Goal: Task Accomplishment & Management: Complete application form

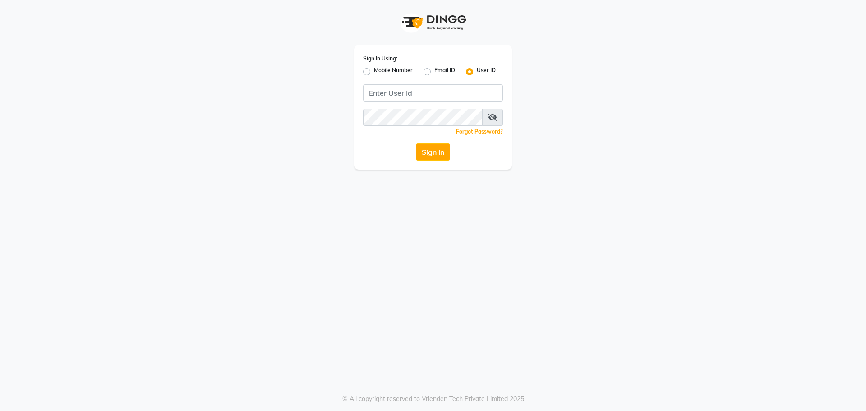
click at [374, 70] on label "Mobile Number" at bounding box center [393, 71] width 39 height 11
click at [374, 70] on input "Mobile Number" at bounding box center [377, 69] width 6 height 6
radio input "true"
radio input "false"
click at [417, 93] on input "Username" at bounding box center [448, 92] width 110 height 17
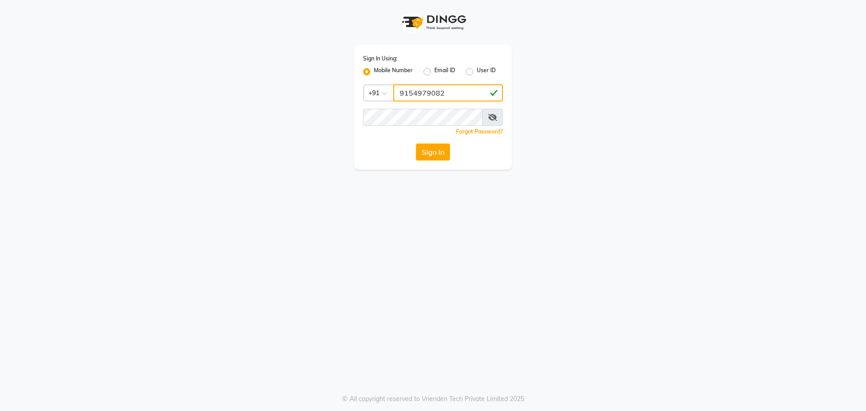
type input "9154979082"
click at [416, 143] on button "Sign In" at bounding box center [433, 151] width 34 height 17
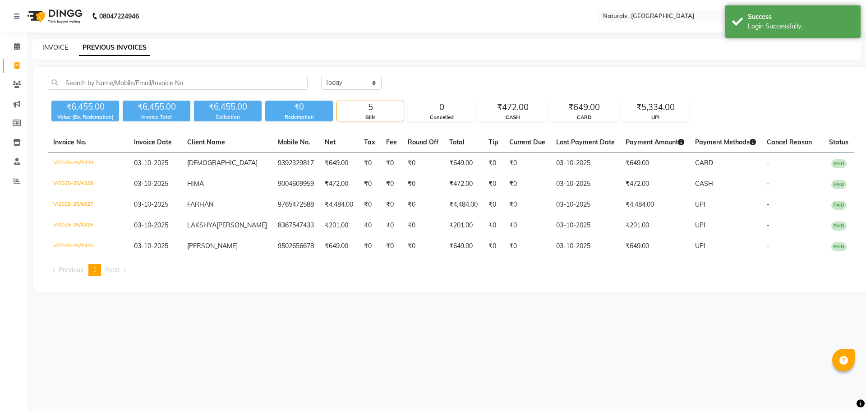
click at [59, 45] on link "INVOICE" at bounding box center [55, 47] width 26 height 8
select select "5818"
select select "service"
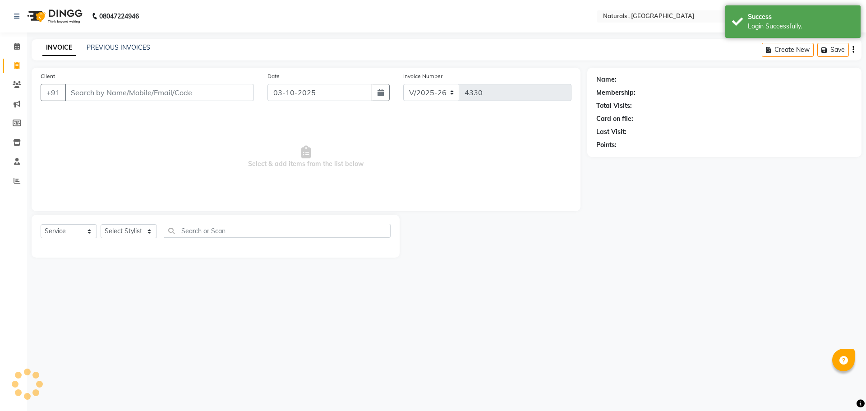
click at [95, 98] on input "Client" at bounding box center [159, 92] width 189 height 17
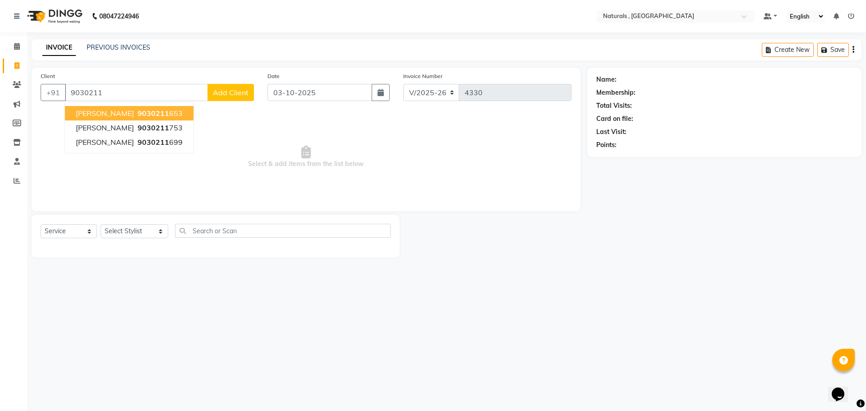
click at [142, 107] on button "[PERSON_NAME] 9030211 653" at bounding box center [129, 113] width 129 height 14
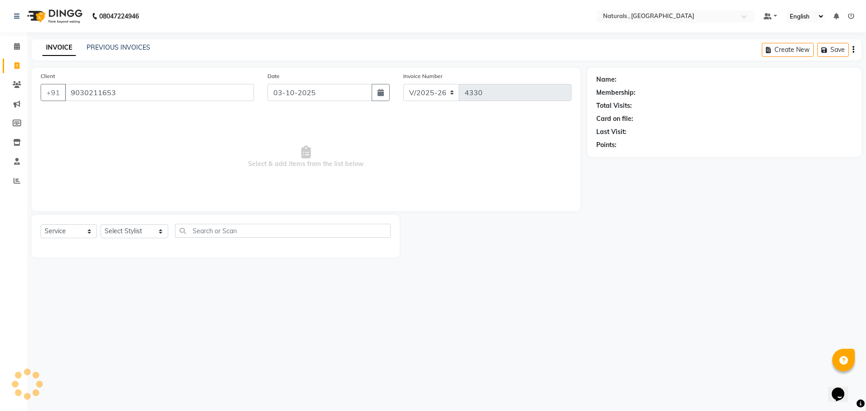
type input "9030211653"
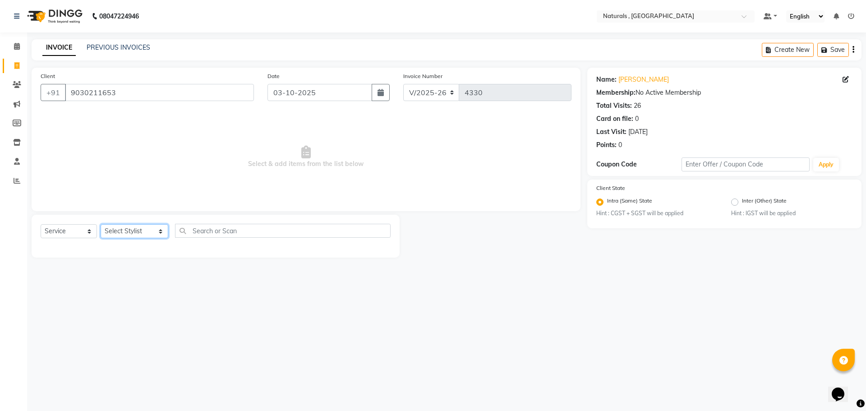
click at [154, 233] on select "Select Stylist ASFIYA (L-3) BHAGYA SHREE GM [PERSON_NAME] (L-2) [PERSON_NAME] (…" at bounding box center [135, 231] width 68 height 14
select select "45000"
click at [101, 224] on select "Select Stylist ASFIYA (L-3) BHAGYA SHREE GM [PERSON_NAME] (L-2) [PERSON_NAME] (…" at bounding box center [135, 231] width 68 height 14
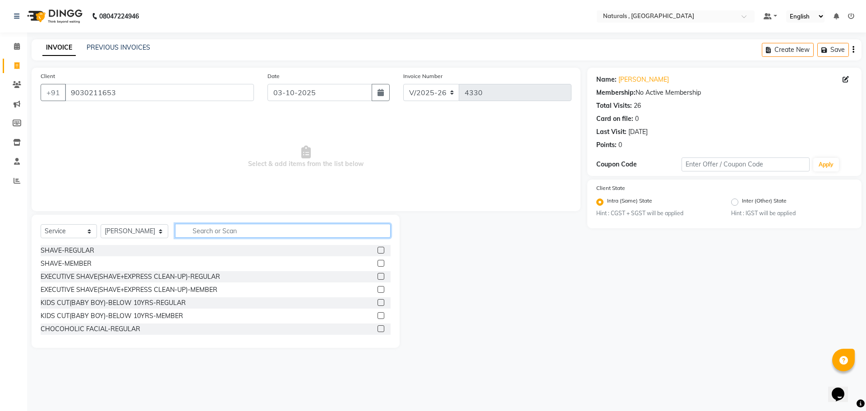
click at [223, 225] on input "text" at bounding box center [283, 231] width 216 height 14
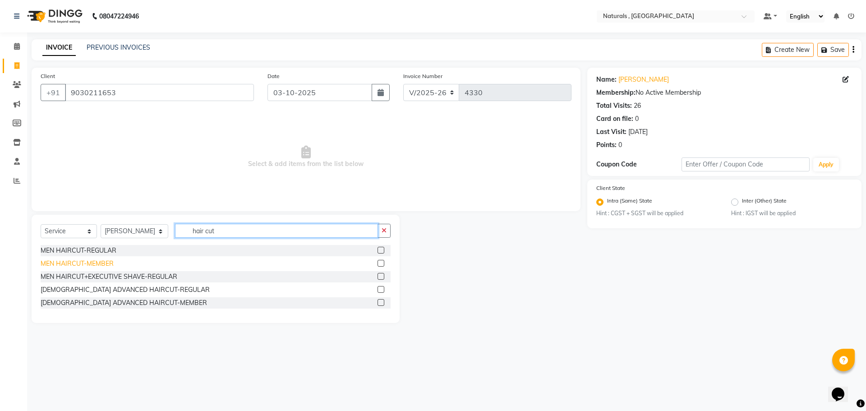
type input "hair cut"
click at [72, 263] on div "MEN HAIRCUT-MEMBER" at bounding box center [77, 263] width 73 height 9
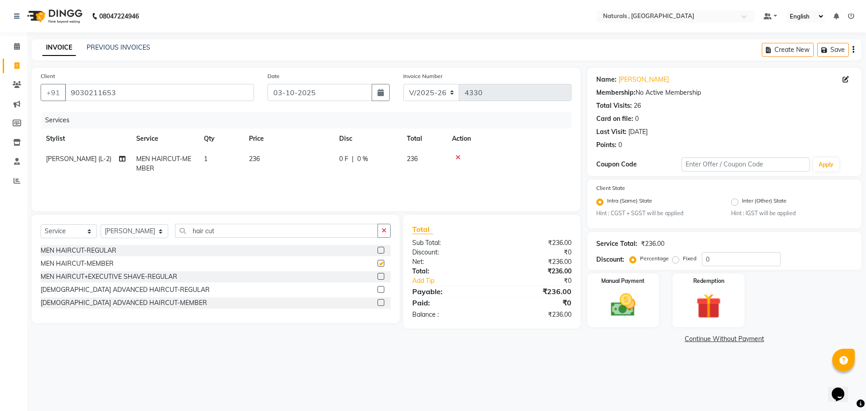
checkbox input "false"
click at [233, 225] on input "hair cut" at bounding box center [276, 231] width 203 height 14
click at [234, 225] on input "hair cut" at bounding box center [276, 231] width 203 height 14
click at [222, 230] on input "hair cut" at bounding box center [276, 231] width 203 height 14
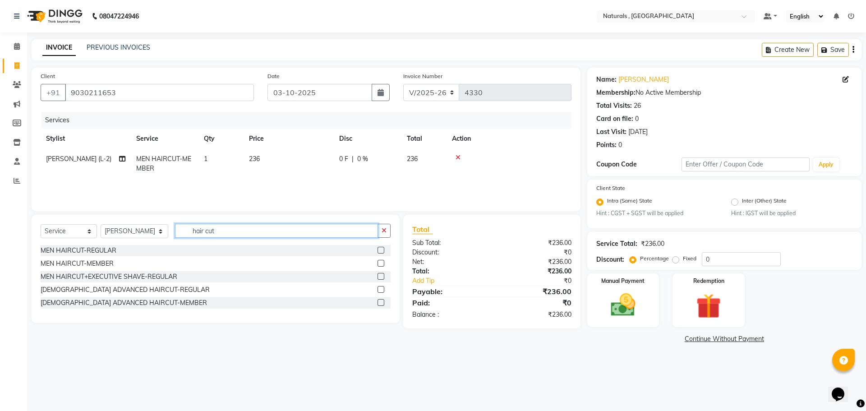
click at [222, 230] on input "hair cut" at bounding box center [276, 231] width 203 height 14
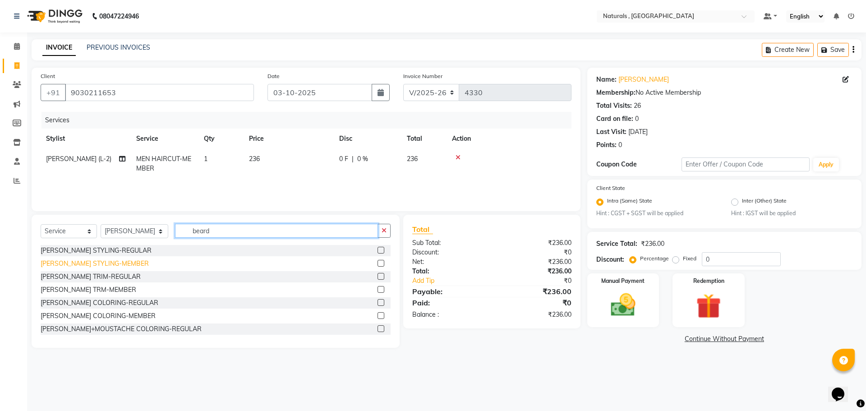
type input "beard"
click at [101, 266] on div "[PERSON_NAME] STYLING-MEMBER" at bounding box center [95, 263] width 108 height 9
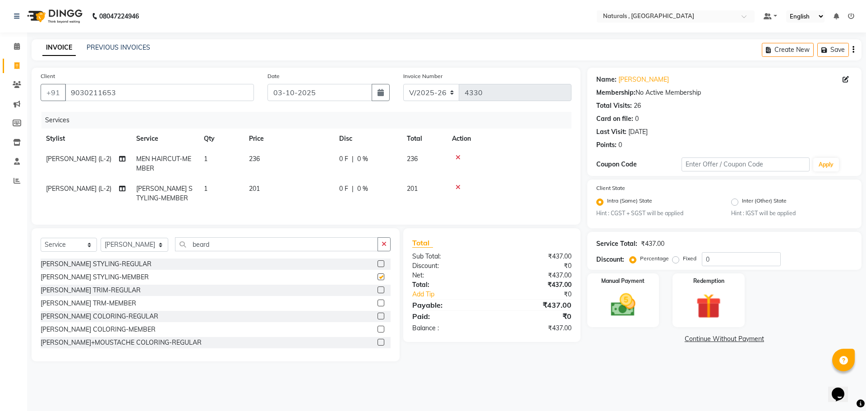
checkbox input "false"
click at [633, 309] on img at bounding box center [623, 305] width 42 height 30
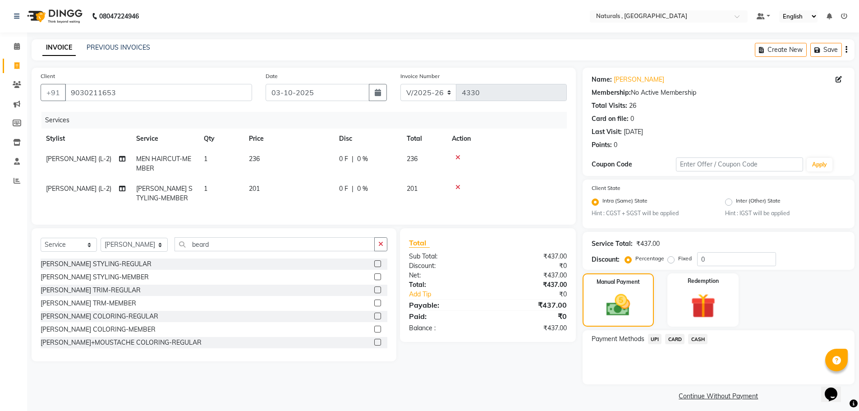
click at [657, 339] on span "UPI" at bounding box center [655, 339] width 14 height 10
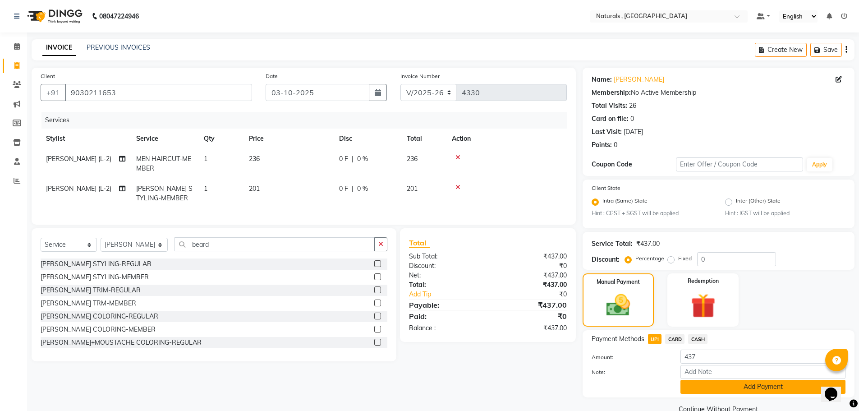
click at [699, 382] on button "Add Payment" at bounding box center [762, 387] width 165 height 14
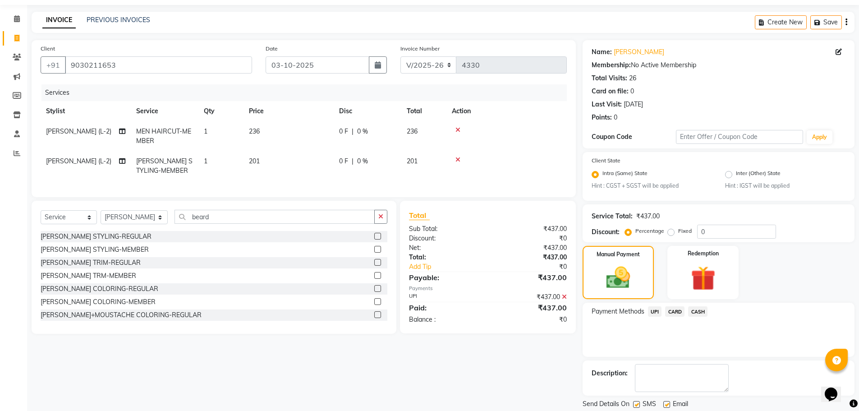
scroll to position [56, 0]
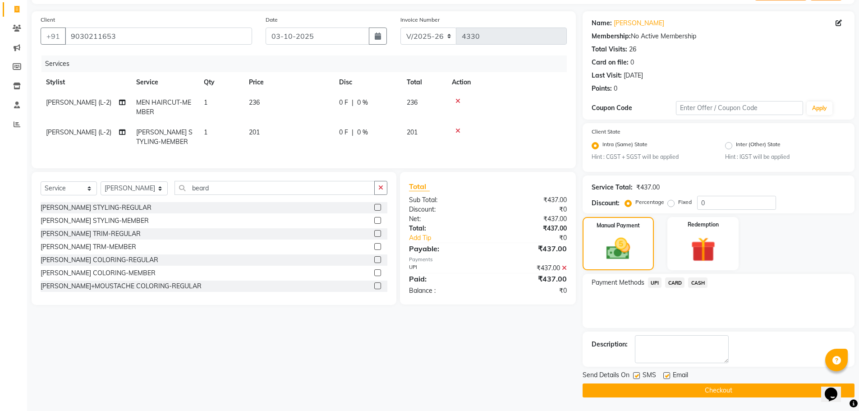
click at [720, 391] on button "Checkout" at bounding box center [719, 390] width 272 height 14
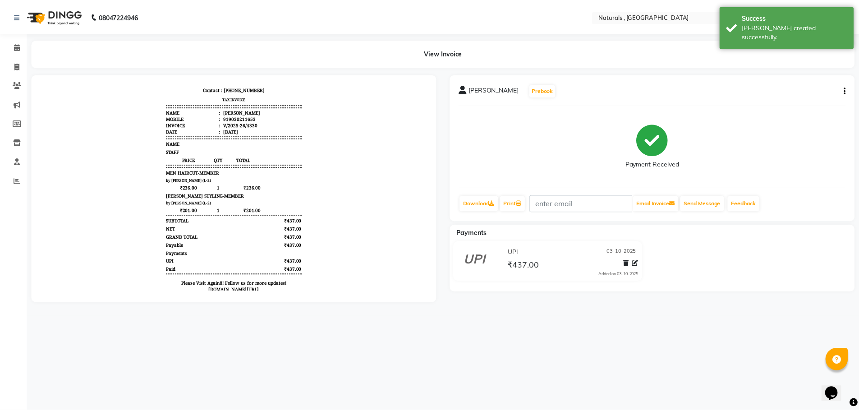
scroll to position [41, 0]
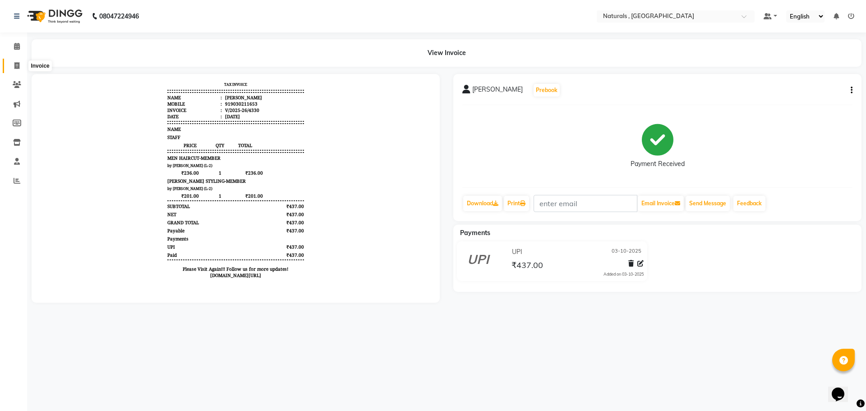
click at [14, 67] on icon at bounding box center [16, 65] width 5 height 7
select select "service"
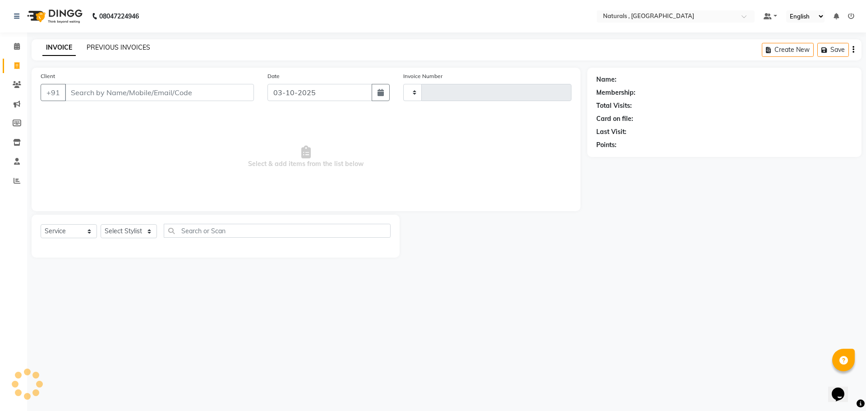
click at [107, 45] on link "PREVIOUS INVOICES" at bounding box center [119, 47] width 64 height 8
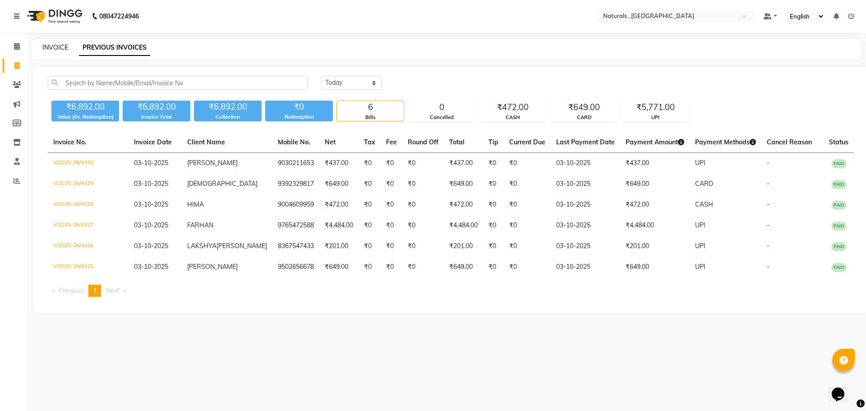
click at [63, 48] on link "INVOICE" at bounding box center [55, 47] width 26 height 8
select select "5818"
select select "service"
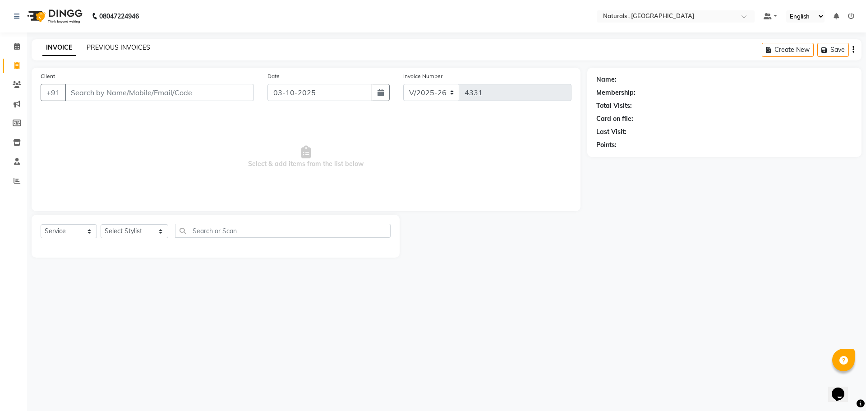
click at [115, 48] on link "PREVIOUS INVOICES" at bounding box center [119, 47] width 64 height 8
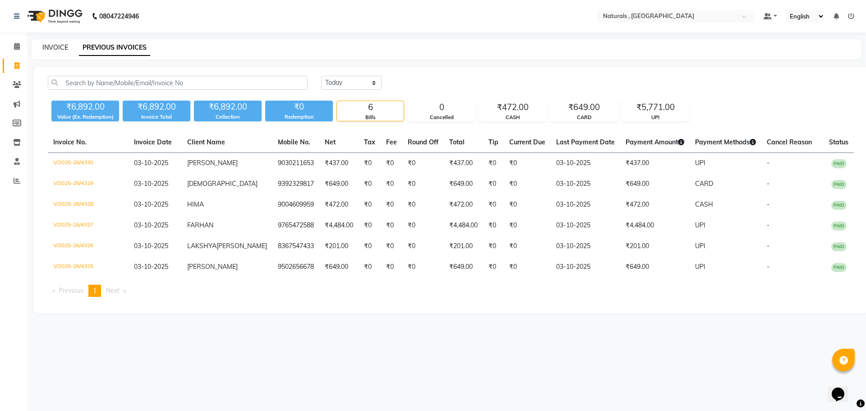
click at [43, 46] on link "INVOICE" at bounding box center [55, 47] width 26 height 8
select select "service"
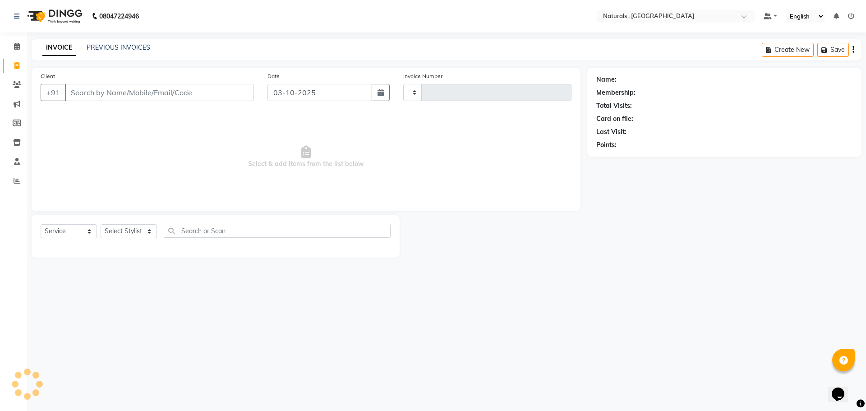
type input "4331"
select select "5818"
click at [105, 45] on link "PREVIOUS INVOICES" at bounding box center [119, 47] width 64 height 8
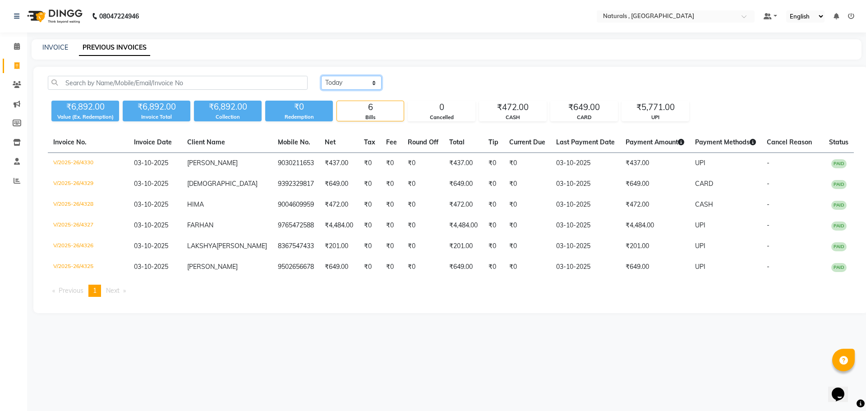
click at [355, 83] on select "[DATE] [DATE] Custom Range" at bounding box center [351, 83] width 60 height 14
select select "range"
click at [321, 76] on select "[DATE] [DATE] Custom Range" at bounding box center [351, 83] width 60 height 14
click at [427, 84] on input "03-10-2025" at bounding box center [424, 83] width 63 height 13
select select "10"
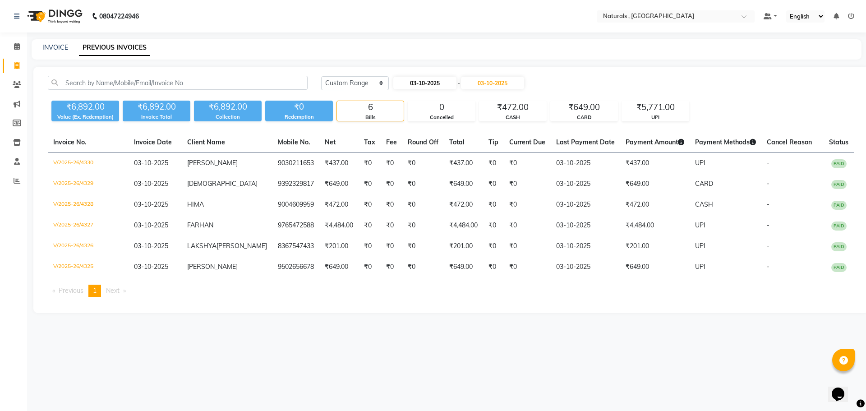
select select "2025"
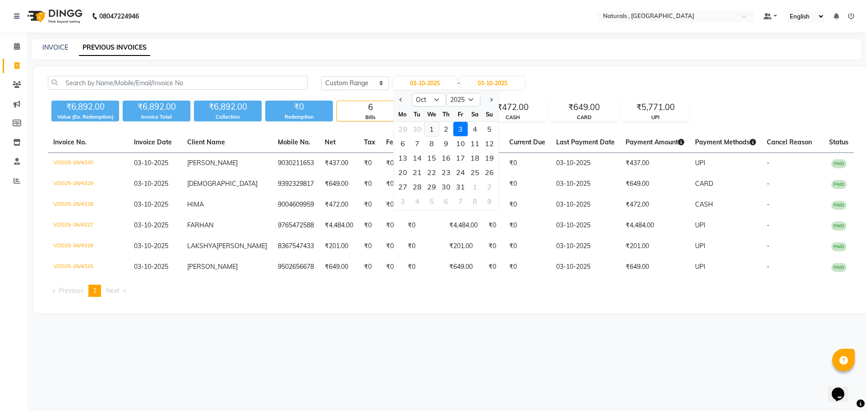
click at [431, 127] on div "1" at bounding box center [431, 129] width 14 height 14
type input "01-10-2025"
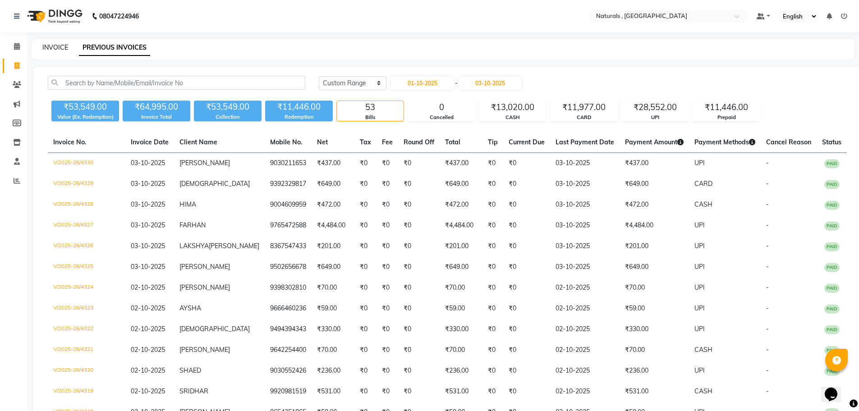
click at [54, 48] on link "INVOICE" at bounding box center [55, 47] width 26 height 8
select select "service"
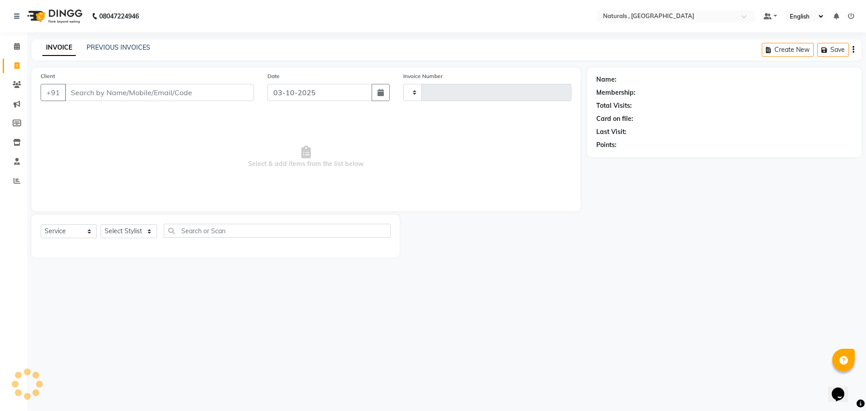
type input "4331"
select select "5818"
click at [132, 46] on link "PREVIOUS INVOICES" at bounding box center [119, 47] width 64 height 8
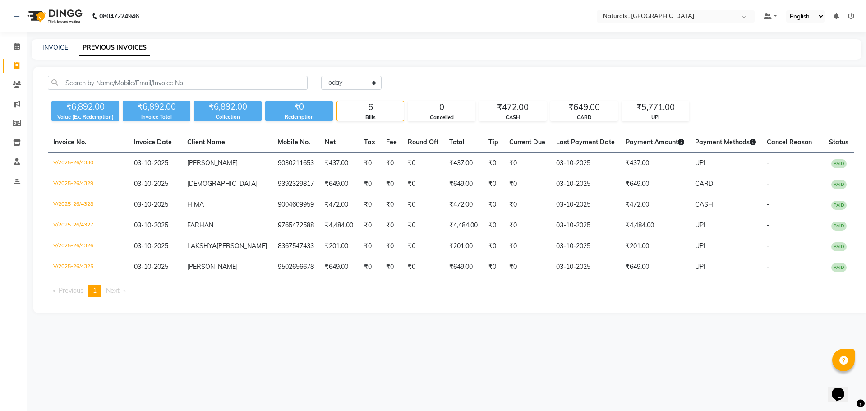
click at [364, 75] on div "[DATE] [DATE] Custom Range ₹6,892.00 Value (Ex. Redemption) ₹6,892.00 Invoice T…" at bounding box center [450, 190] width 835 height 246
click at [365, 81] on select "[DATE] [DATE] Custom Range" at bounding box center [351, 83] width 60 height 14
select select "range"
click at [321, 76] on select "[DATE] [DATE] Custom Range" at bounding box center [351, 83] width 60 height 14
click at [428, 80] on input "03-10-2025" at bounding box center [424, 83] width 63 height 13
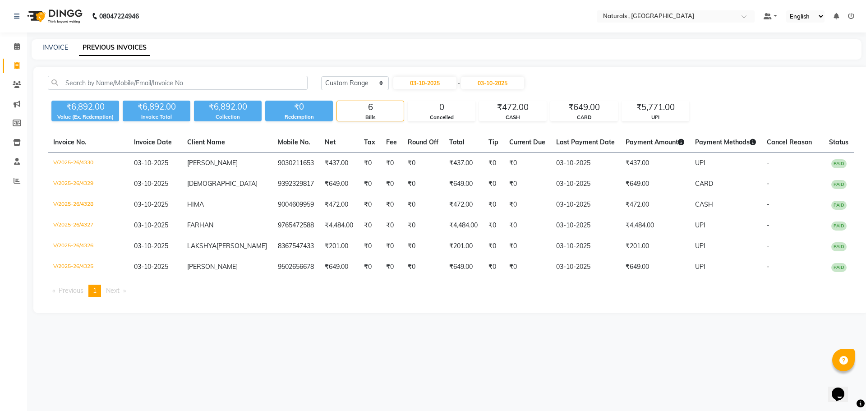
select select "10"
select select "2025"
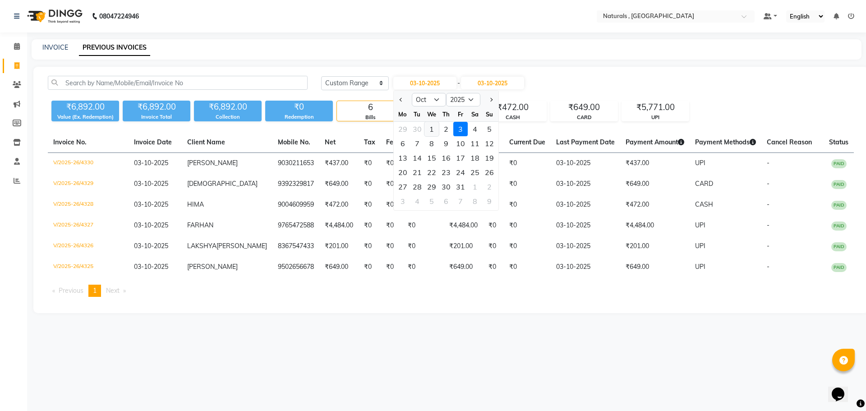
click at [433, 130] on div "1" at bounding box center [431, 129] width 14 height 14
type input "01-10-2025"
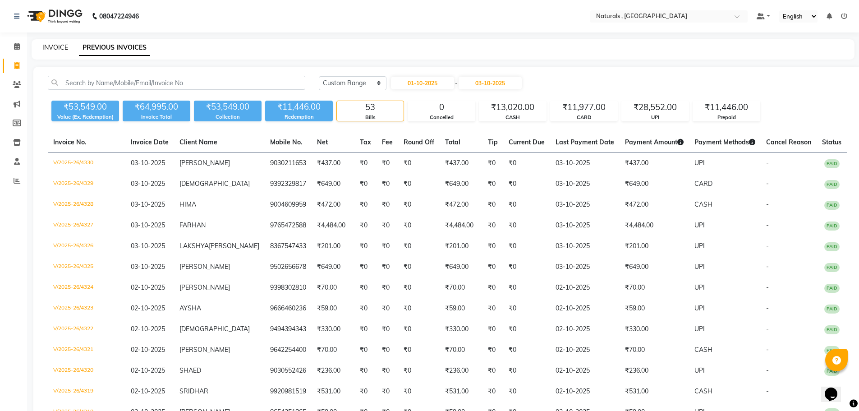
click at [54, 46] on link "INVOICE" at bounding box center [55, 47] width 26 height 8
select select "5818"
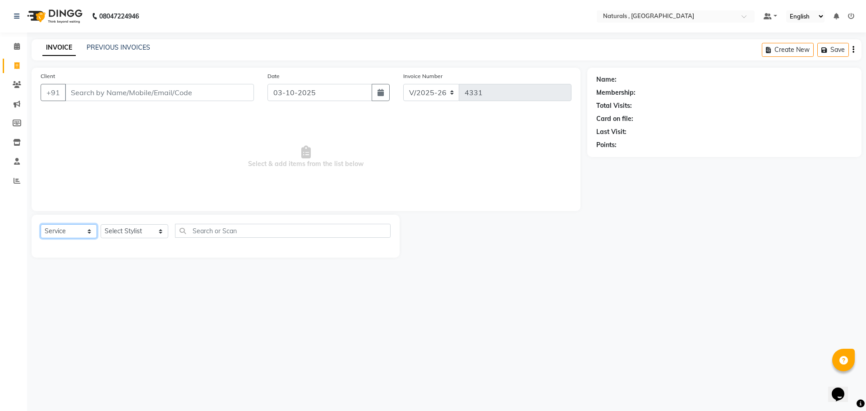
click at [80, 228] on select "Select Service Product Membership Package Voucher Prepaid Gift Card" at bounding box center [69, 231] width 56 height 14
select select "package"
click at [41, 224] on select "Select Service Product Membership Package Voucher Prepaid Gift Card" at bounding box center [69, 231] width 56 height 14
click at [157, 232] on select "Select Stylist ASFIYA (L-3) BHAGYA SHREE GM [PERSON_NAME] (L-2) [PERSON_NAME] (…" at bounding box center [135, 231] width 68 height 14
select select "72475"
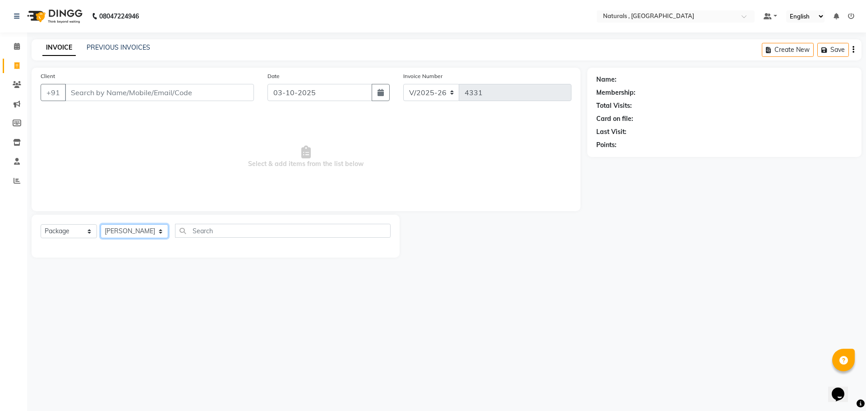
click at [101, 224] on select "Select Stylist ASFIYA (L-3) BHAGYA SHREE GM [PERSON_NAME] (L-2) [PERSON_NAME] (…" at bounding box center [135, 231] width 68 height 14
click at [206, 228] on input "text" at bounding box center [283, 231] width 216 height 14
click at [84, 230] on select "Select Service Product Membership Package Voucher Prepaid Gift Card" at bounding box center [69, 231] width 56 height 14
click at [41, 224] on select "Select Service Product Membership Package Voucher Prepaid Gift Card" at bounding box center [69, 231] width 56 height 14
click at [88, 232] on select "Select Service Product Membership Package Voucher Prepaid Gift Card" at bounding box center [69, 231] width 56 height 14
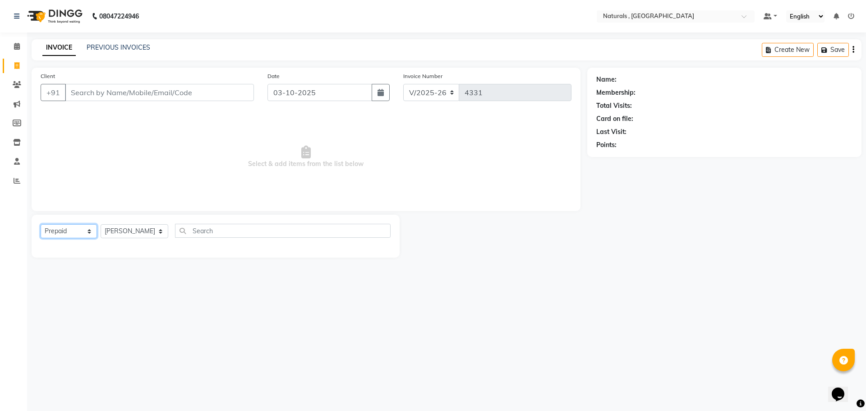
click at [41, 224] on select "Select Service Product Membership Package Voucher Prepaid Gift Card" at bounding box center [69, 231] width 56 height 14
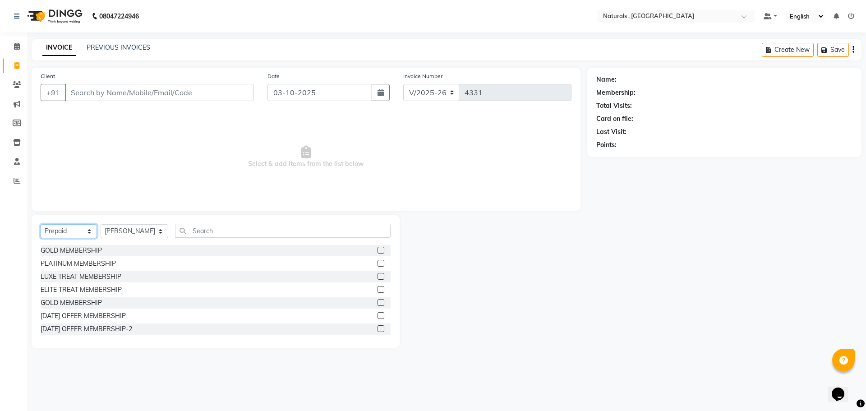
click at [66, 227] on select "Select Service Product Membership Package Voucher Prepaid Gift Card" at bounding box center [69, 231] width 56 height 14
click at [41, 224] on select "Select Service Product Membership Package Voucher Prepaid Gift Card" at bounding box center [69, 231] width 56 height 14
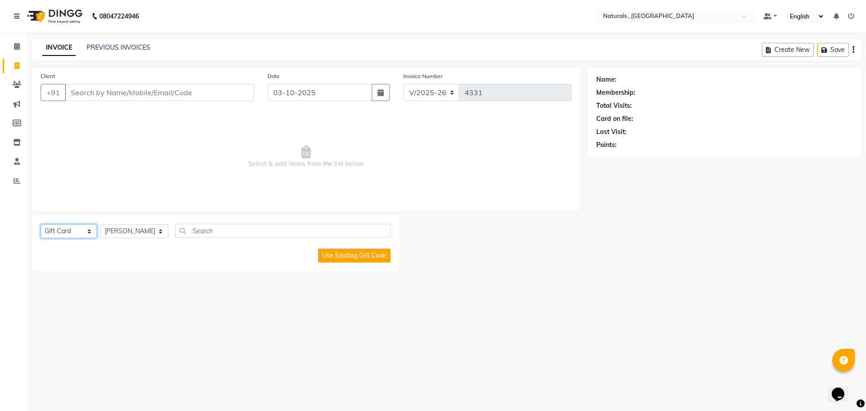
click at [85, 231] on select "Select Service Product Membership Package Voucher Prepaid Gift Card" at bounding box center [69, 231] width 56 height 14
select select "P"
click at [41, 224] on select "Select Service Product Membership Package Voucher Prepaid Gift Card" at bounding box center [69, 231] width 56 height 14
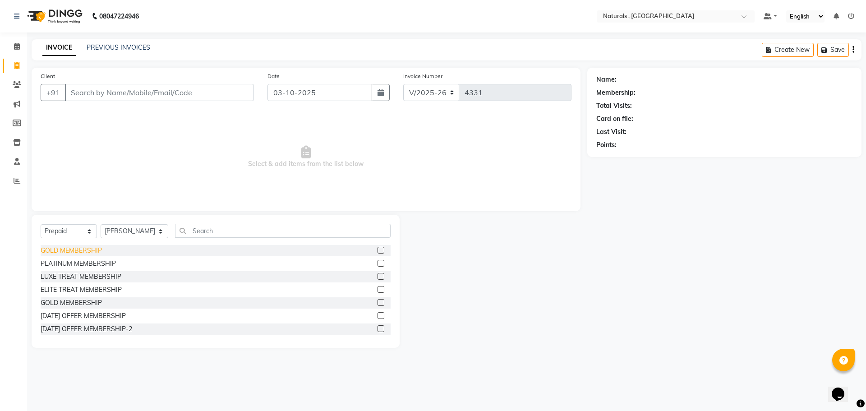
click at [92, 250] on div "GOLD MEMBERSHIP" at bounding box center [71, 250] width 61 height 9
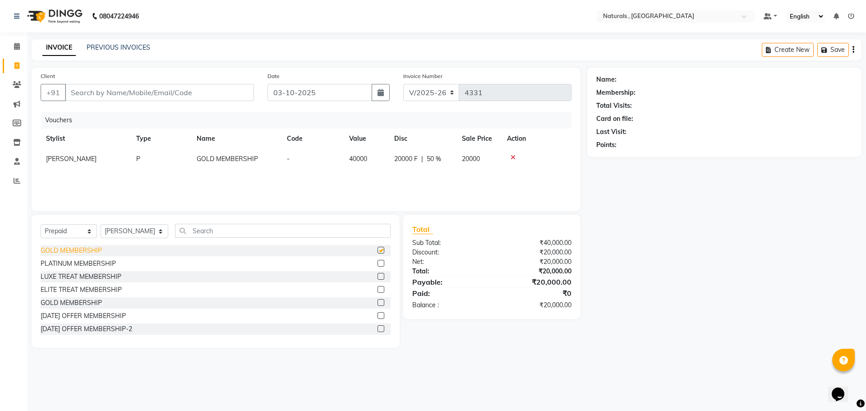
checkbox input "false"
click at [91, 302] on div "GOLD MEMBERSHIP" at bounding box center [71, 302] width 61 height 9
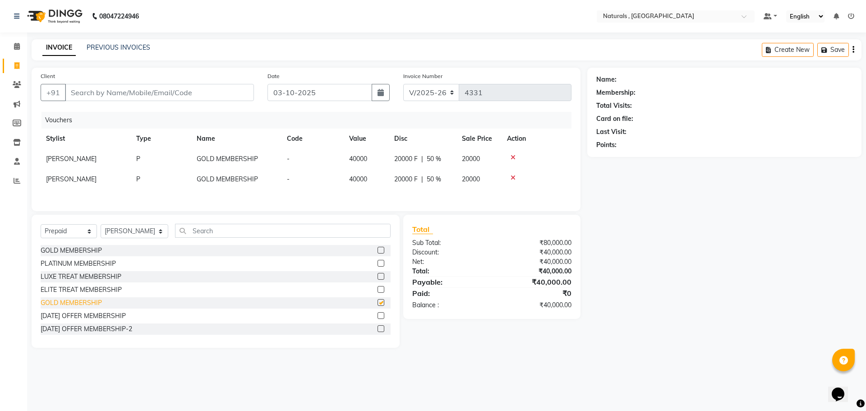
checkbox input "false"
click at [510, 154] on icon at bounding box center [512, 157] width 5 height 6
click at [511, 156] on icon at bounding box center [512, 157] width 5 height 6
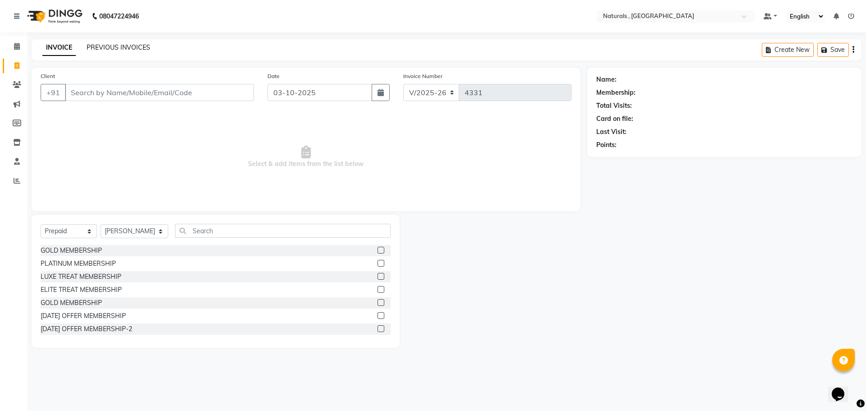
click at [135, 51] on link "PREVIOUS INVOICES" at bounding box center [119, 47] width 64 height 8
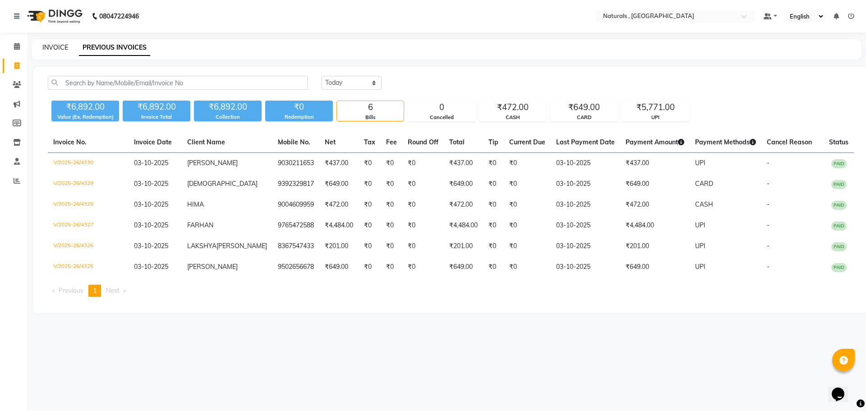
click at [51, 49] on link "INVOICE" at bounding box center [55, 47] width 26 height 8
select select "5818"
select select "service"
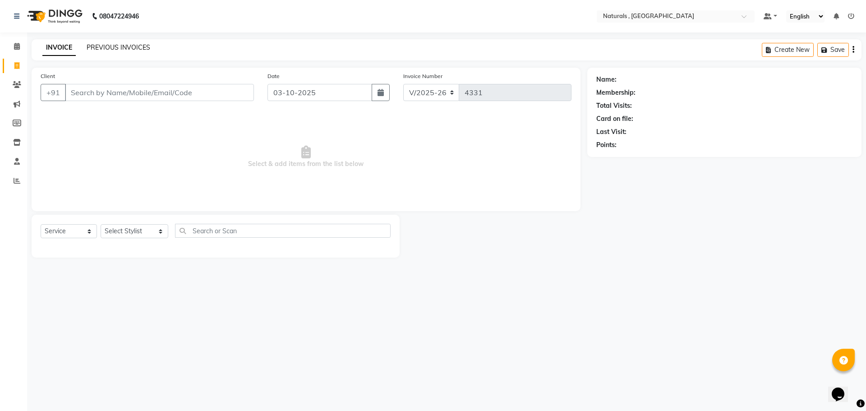
click at [119, 46] on link "PREVIOUS INVOICES" at bounding box center [119, 47] width 64 height 8
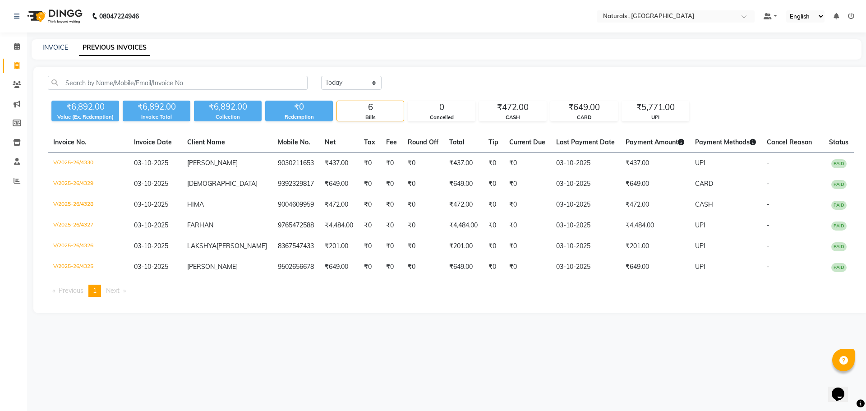
click at [54, 51] on div "INVOICE" at bounding box center [55, 47] width 26 height 9
click at [54, 48] on link "INVOICE" at bounding box center [55, 47] width 26 height 8
select select "5818"
select select "service"
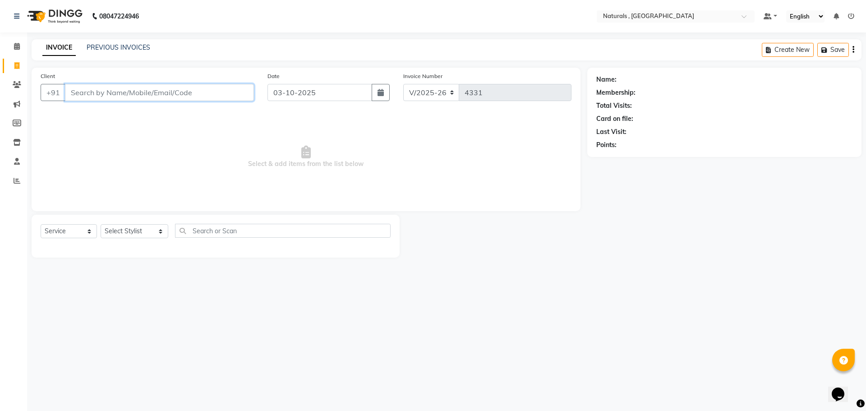
click at [184, 95] on input "Client" at bounding box center [159, 92] width 189 height 17
type input "9948547371"
click at [234, 95] on span "Add Client" at bounding box center [231, 92] width 36 height 9
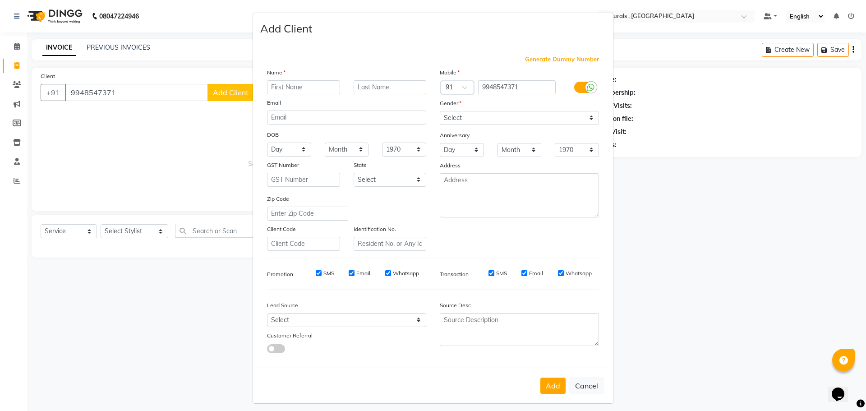
click at [309, 88] on input "text" at bounding box center [303, 87] width 73 height 14
type input "[PERSON_NAME]"
click at [461, 114] on select "Select [DEMOGRAPHIC_DATA] [DEMOGRAPHIC_DATA] Other Prefer Not To Say" at bounding box center [519, 118] width 159 height 14
select select "[DEMOGRAPHIC_DATA]"
click at [440, 111] on select "Select [DEMOGRAPHIC_DATA] [DEMOGRAPHIC_DATA] Other Prefer Not To Say" at bounding box center [519, 118] width 159 height 14
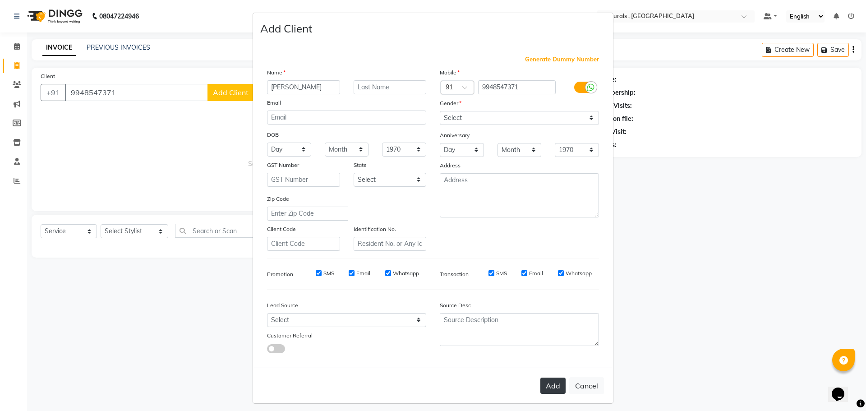
click at [561, 391] on button "Add" at bounding box center [552, 385] width 25 height 16
select select
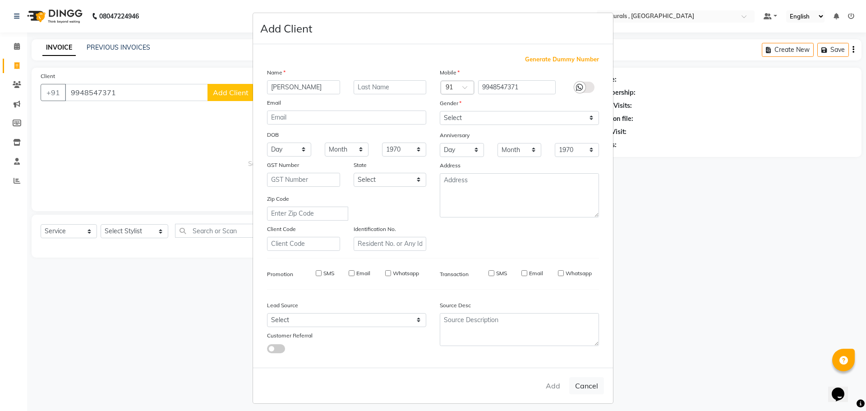
select select
checkbox input "false"
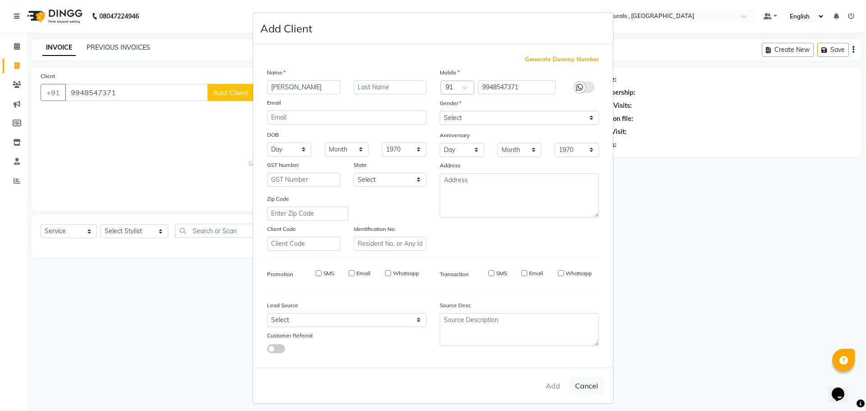
checkbox input "false"
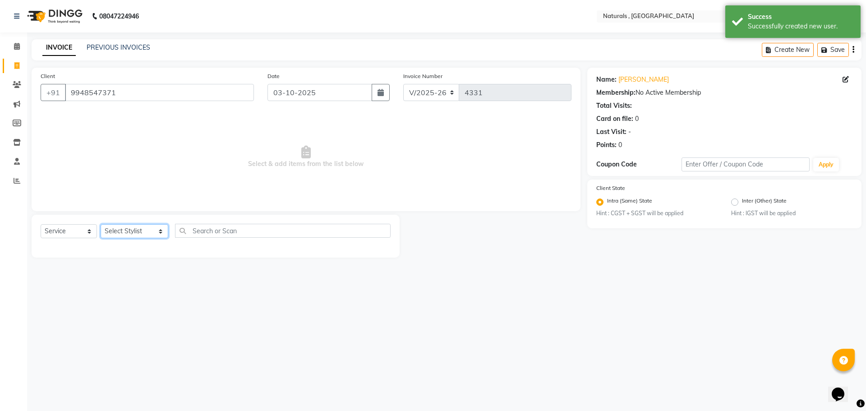
click at [129, 231] on select "Select Stylist ASFIYA (L-3) BHAGYA SHREE GM [PERSON_NAME] (L-2) [PERSON_NAME] (…" at bounding box center [135, 231] width 68 height 14
select select "78703"
click at [101, 224] on select "Select Stylist ASFIYA (L-3) BHAGYA SHREE GM [PERSON_NAME] (L-2) [PERSON_NAME] (…" at bounding box center [135, 231] width 68 height 14
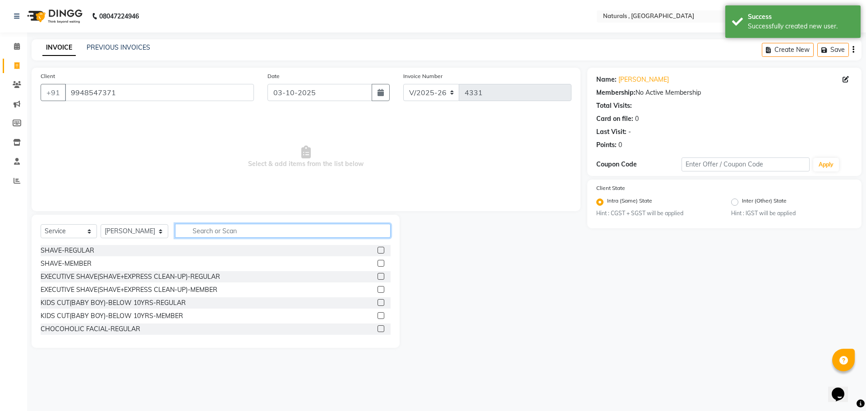
click at [217, 232] on input "text" at bounding box center [283, 231] width 216 height 14
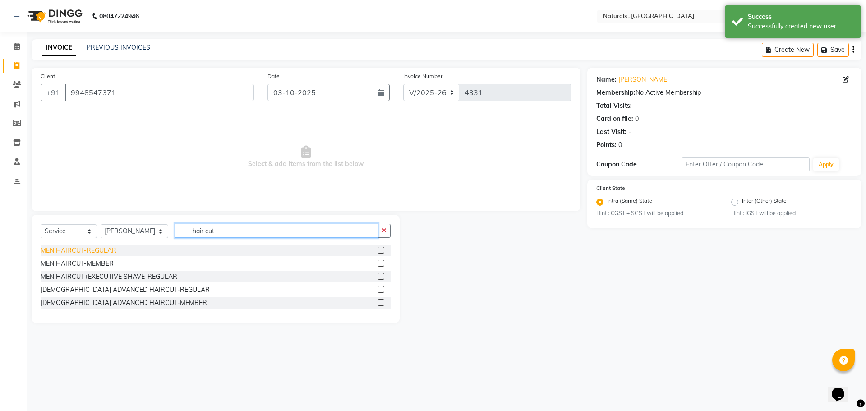
type input "hair cut"
click at [107, 250] on div "MEN HAIRCUT-REGULAR" at bounding box center [79, 250] width 76 height 9
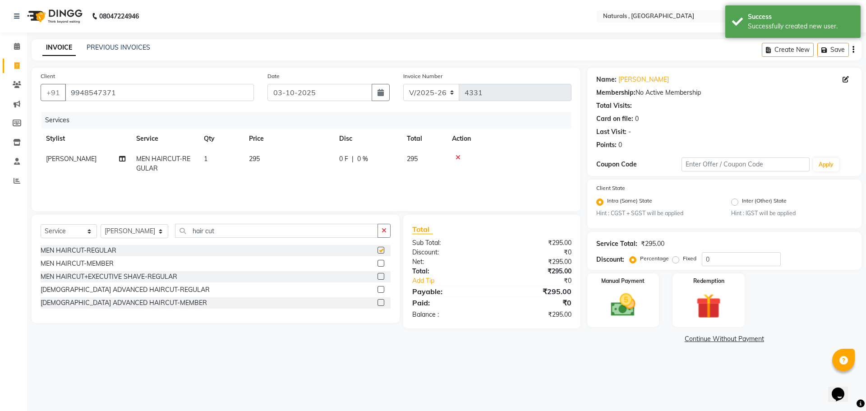
checkbox input "false"
click at [240, 230] on input "hair cut" at bounding box center [276, 231] width 203 height 14
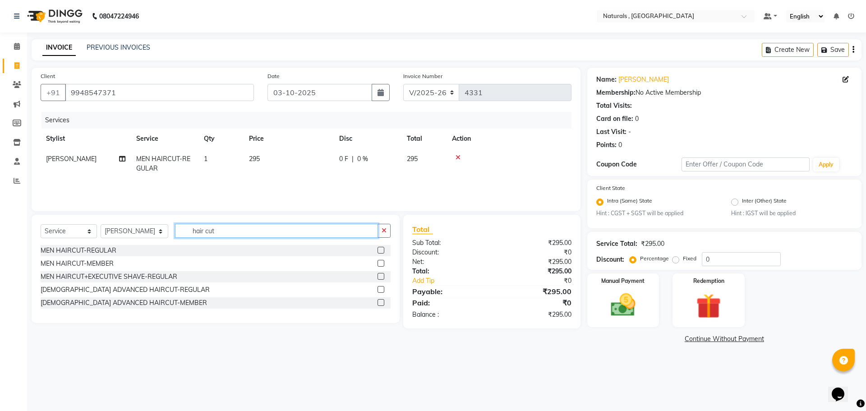
click at [240, 230] on input "hair cut" at bounding box center [276, 231] width 203 height 14
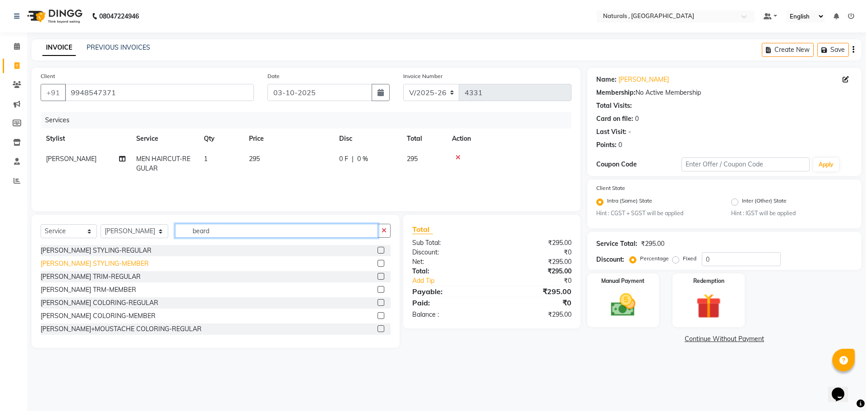
type input "beard"
click at [98, 262] on div "[PERSON_NAME] STYLING-MEMBER" at bounding box center [95, 263] width 108 height 9
checkbox input "false"
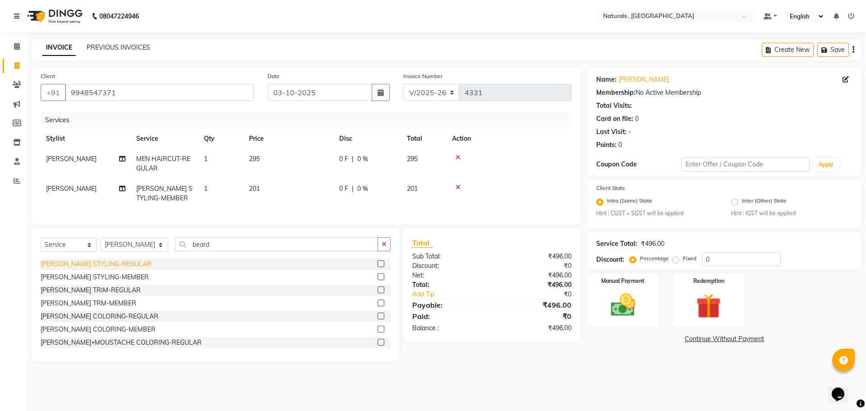
click at [98, 269] on div "[PERSON_NAME] STYLING-REGULAR" at bounding box center [96, 263] width 111 height 9
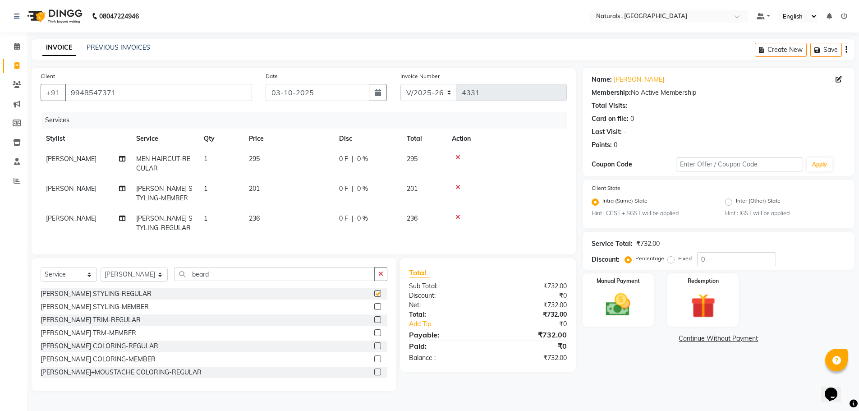
checkbox input "false"
click at [457, 188] on icon at bounding box center [457, 187] width 5 height 6
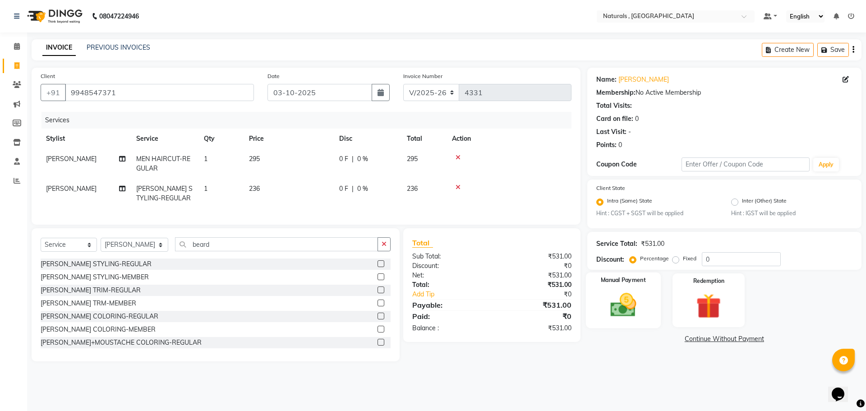
click at [624, 316] on img at bounding box center [623, 305] width 42 height 30
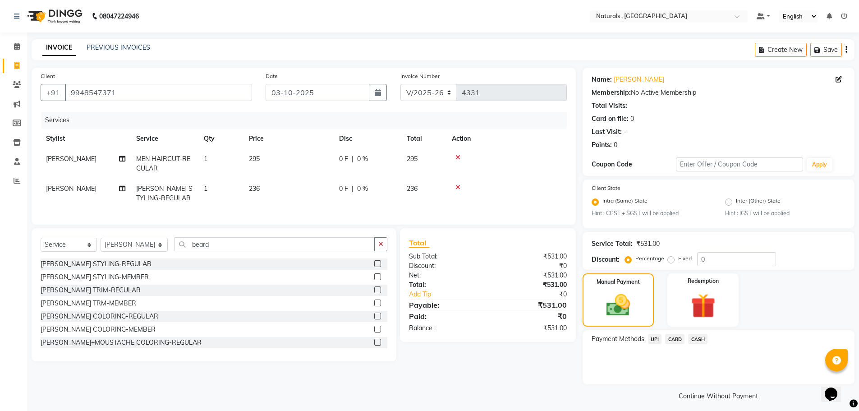
click at [652, 341] on span "UPI" at bounding box center [655, 339] width 14 height 10
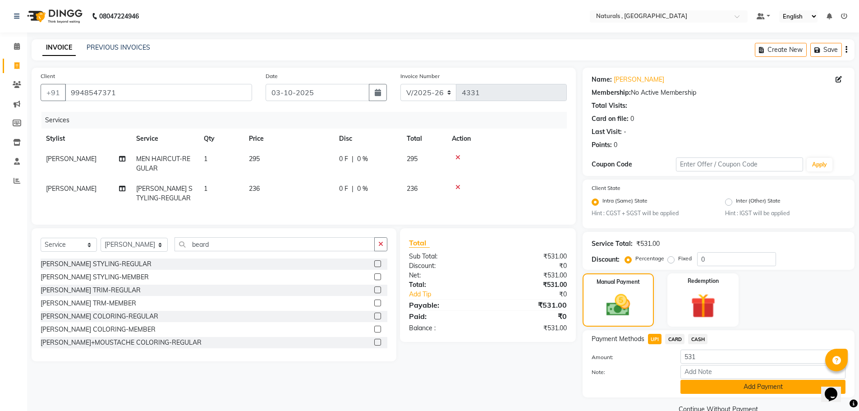
click at [691, 388] on button "Add Payment" at bounding box center [762, 387] width 165 height 14
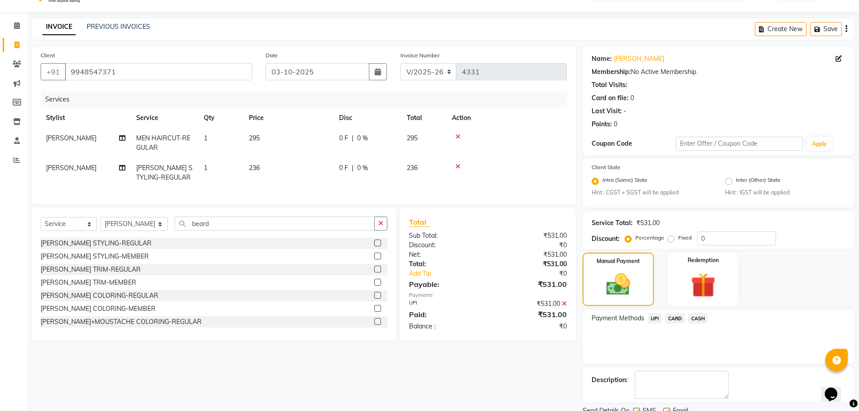
scroll to position [56, 0]
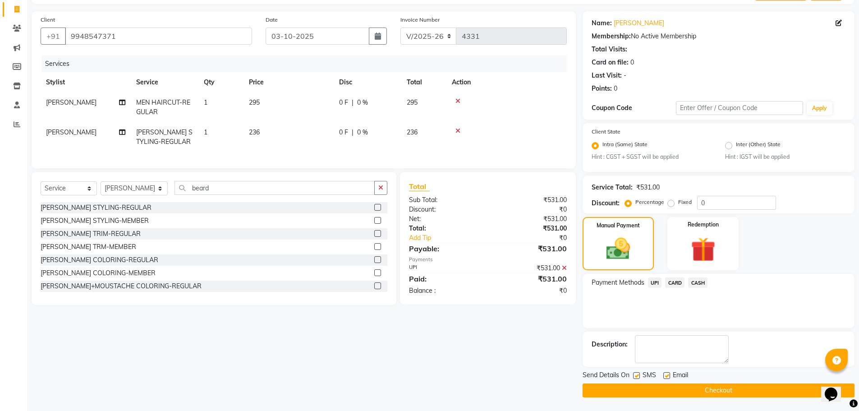
click at [726, 393] on button "Checkout" at bounding box center [719, 390] width 272 height 14
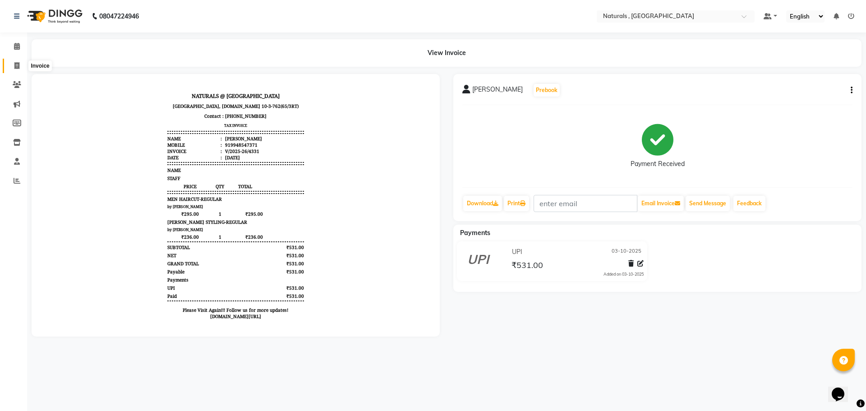
click at [20, 61] on span at bounding box center [17, 66] width 16 height 10
select select "service"
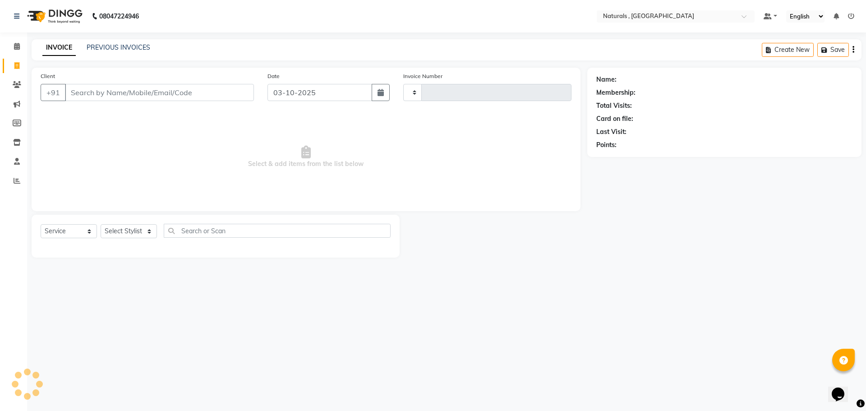
type input "4332"
select select "5818"
click at [101, 47] on link "PREVIOUS INVOICES" at bounding box center [119, 47] width 64 height 8
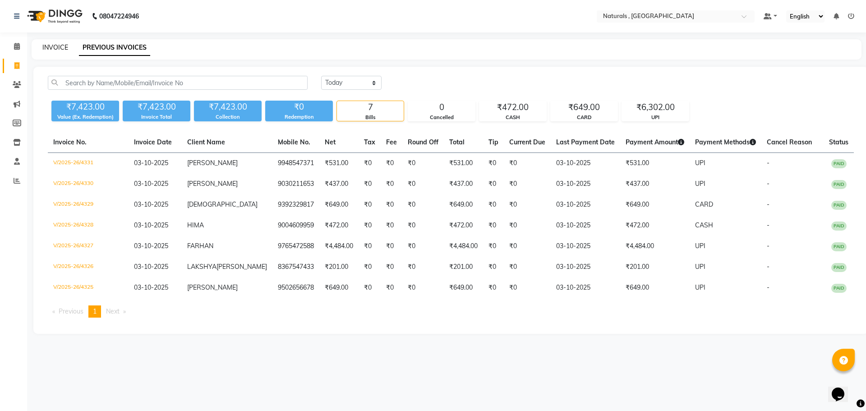
click at [48, 47] on link "INVOICE" at bounding box center [55, 47] width 26 height 8
select select "5818"
select select "service"
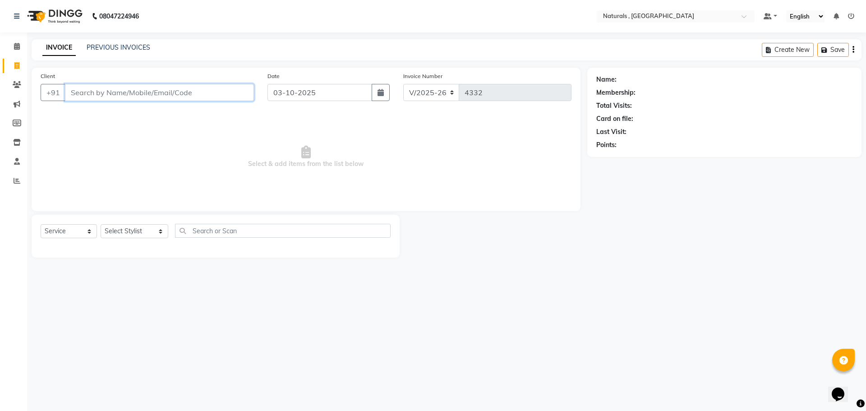
click at [177, 90] on input "Client" at bounding box center [159, 92] width 189 height 17
type input "63056122612"
click at [233, 93] on span "Add Client" at bounding box center [231, 92] width 36 height 9
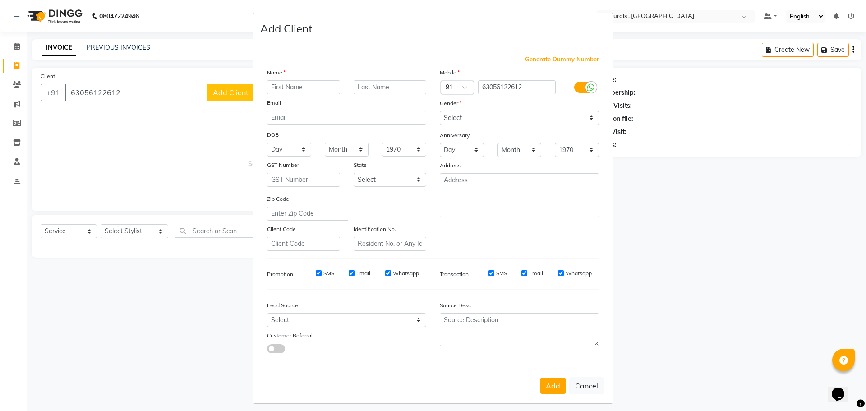
click at [300, 87] on input "text" at bounding box center [303, 87] width 73 height 14
click at [271, 87] on input "[PERSON_NAME]" at bounding box center [303, 87] width 73 height 14
type input "SAYED"
click at [535, 88] on input "63056122612" at bounding box center [517, 87] width 78 height 14
type input "6305612261"
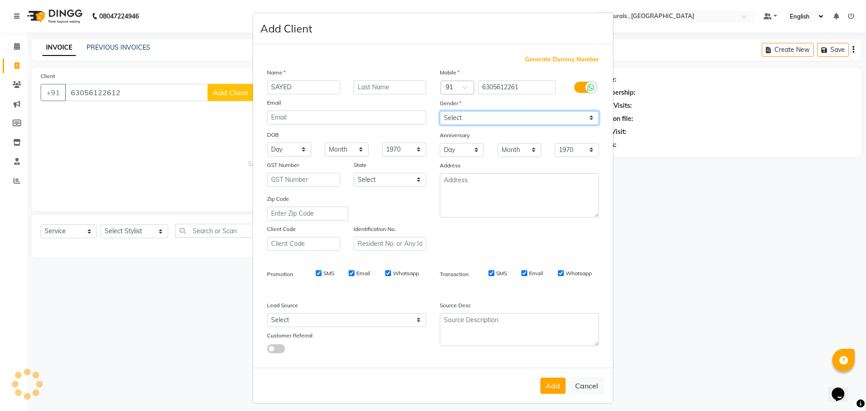
drag, startPoint x: 483, startPoint y: 114, endPoint x: 483, endPoint y: 120, distance: 6.3
click at [483, 114] on select "Select [DEMOGRAPHIC_DATA] [DEMOGRAPHIC_DATA] Other Prefer Not To Say" at bounding box center [519, 118] width 159 height 14
select select "[DEMOGRAPHIC_DATA]"
click at [440, 111] on select "Select [DEMOGRAPHIC_DATA] [DEMOGRAPHIC_DATA] Other Prefer Not To Say" at bounding box center [519, 118] width 159 height 14
click at [548, 384] on button "Add" at bounding box center [552, 385] width 25 height 16
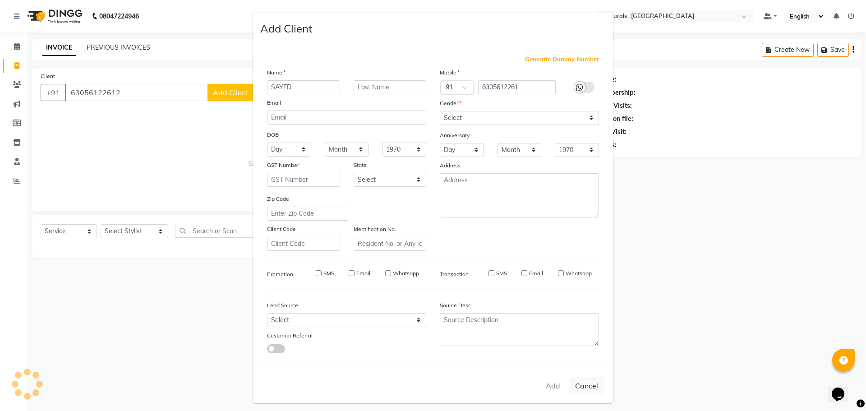
type input "6305612261"
select select
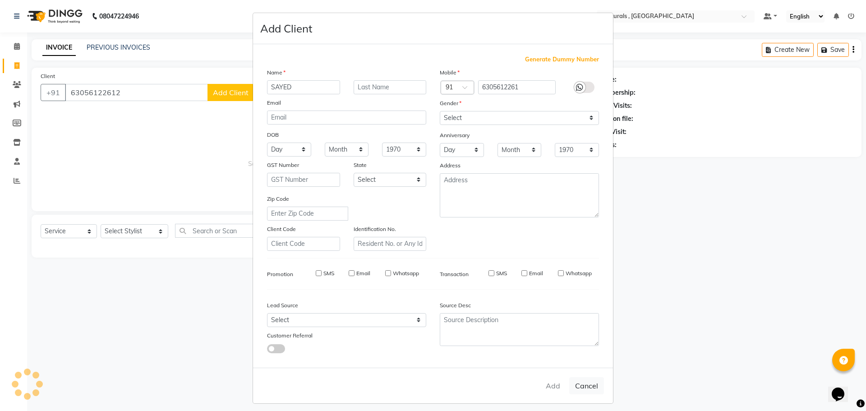
select select
checkbox input "false"
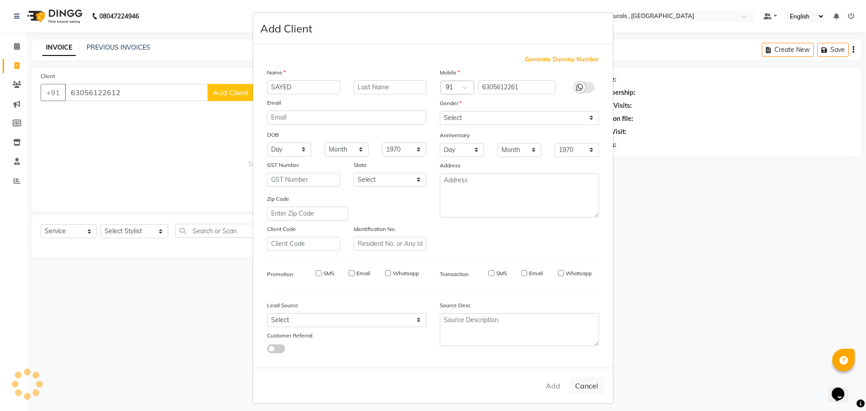
checkbox input "false"
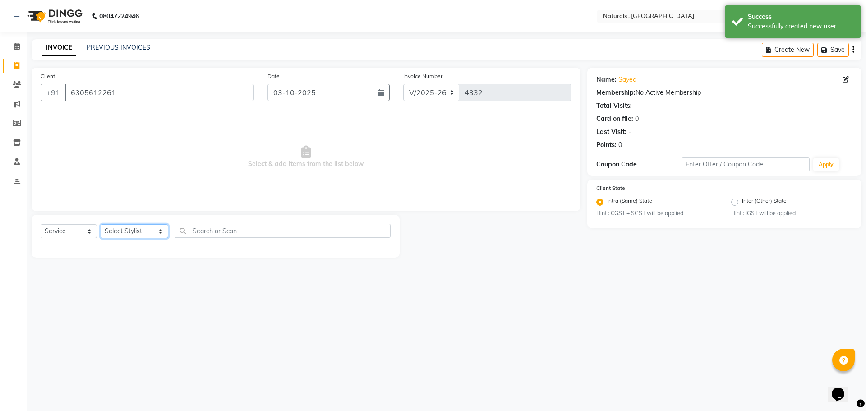
click at [152, 228] on select "Select Stylist ASFIYA (L-3) BHAGYA SHREE GM [PERSON_NAME] (L-2) [PERSON_NAME] (…" at bounding box center [135, 231] width 68 height 14
select select "45000"
click at [101, 224] on select "Select Stylist ASFIYA (L-3) BHAGYA SHREE GM [PERSON_NAME] (L-2) [PERSON_NAME] (…" at bounding box center [135, 231] width 68 height 14
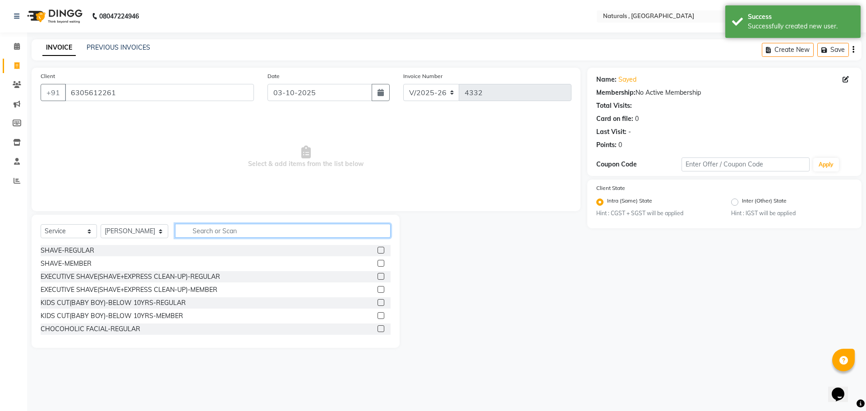
click at [258, 234] on input "text" at bounding box center [283, 231] width 216 height 14
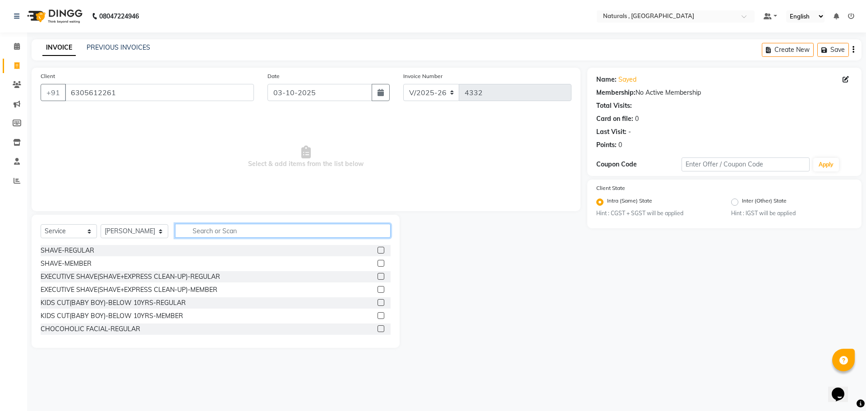
click at [205, 233] on input "text" at bounding box center [283, 231] width 216 height 14
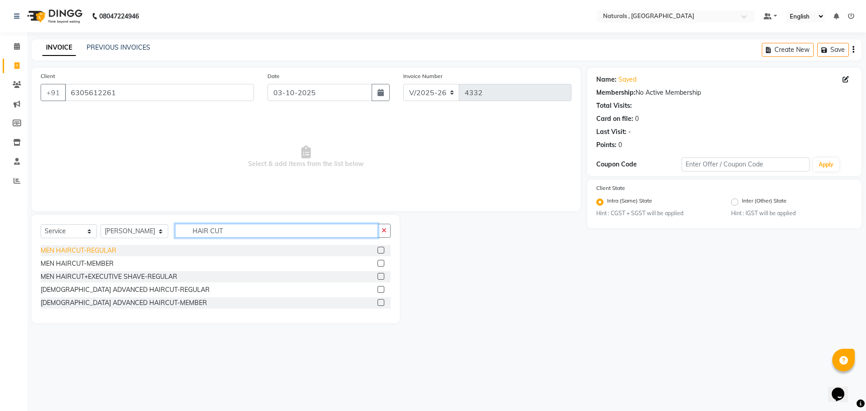
type input "HAIR CUT"
click at [103, 249] on div "MEN HAIRCUT-REGULAR" at bounding box center [79, 250] width 76 height 9
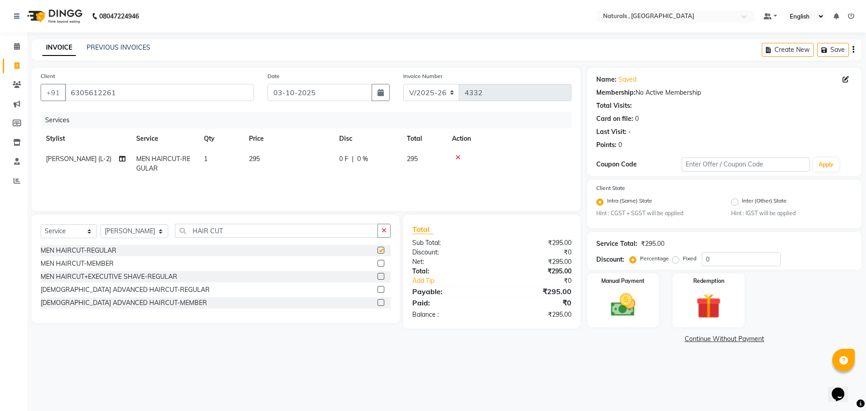
checkbox input "false"
click at [631, 303] on img at bounding box center [623, 305] width 42 height 30
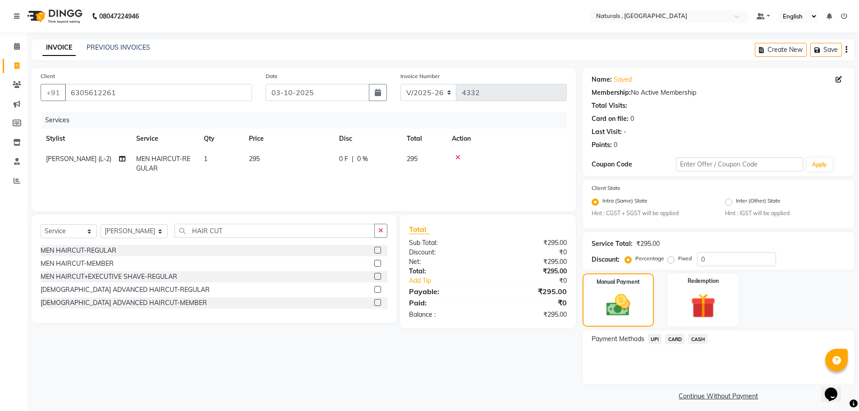
click at [654, 338] on span "UPI" at bounding box center [655, 339] width 14 height 10
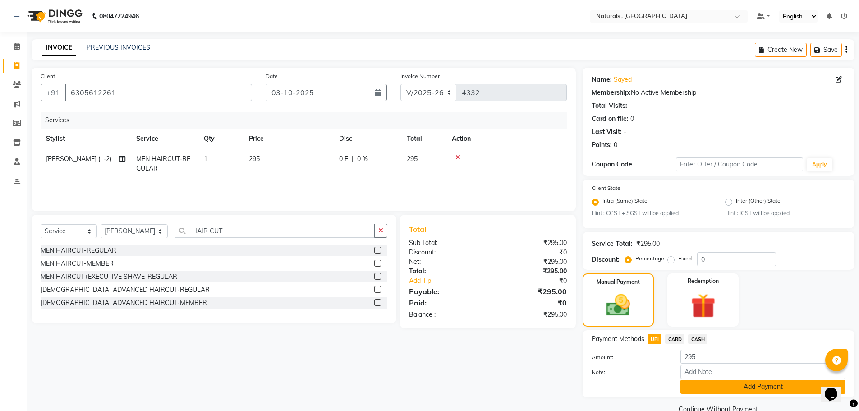
click at [711, 389] on button "Add Payment" at bounding box center [762, 387] width 165 height 14
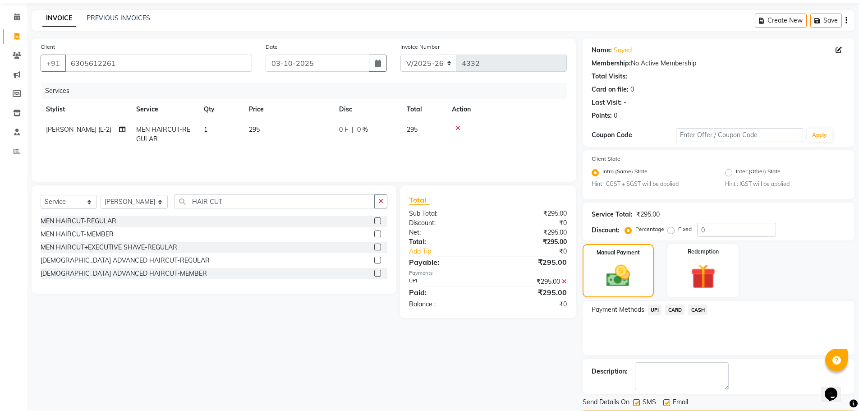
scroll to position [45, 0]
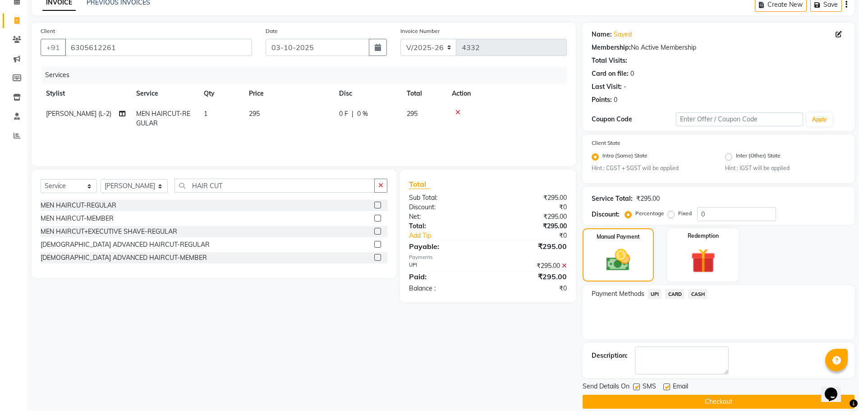
click at [717, 400] on button "Checkout" at bounding box center [719, 402] width 272 height 14
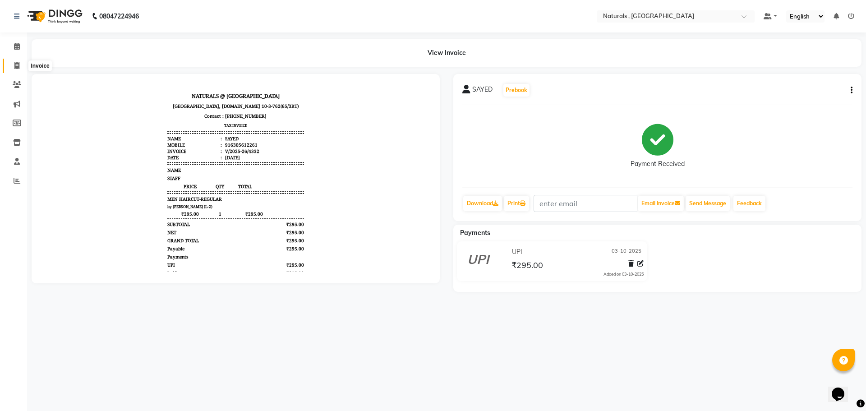
click at [16, 66] on icon at bounding box center [16, 65] width 5 height 7
select select "service"
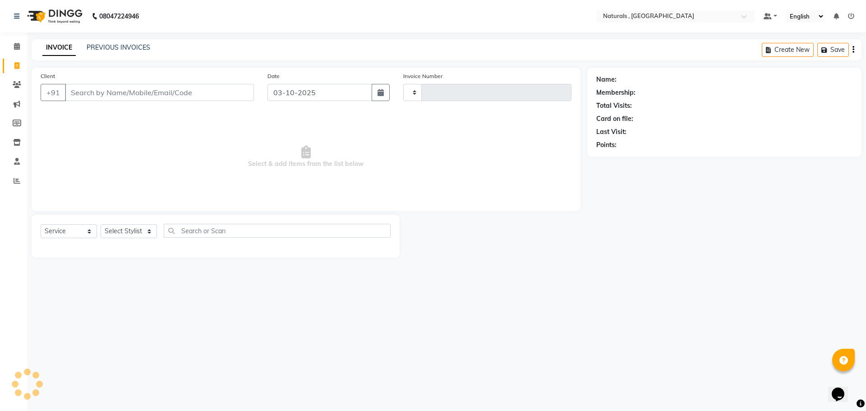
type input "4333"
select select "5818"
click at [108, 51] on link "PREVIOUS INVOICES" at bounding box center [119, 47] width 64 height 8
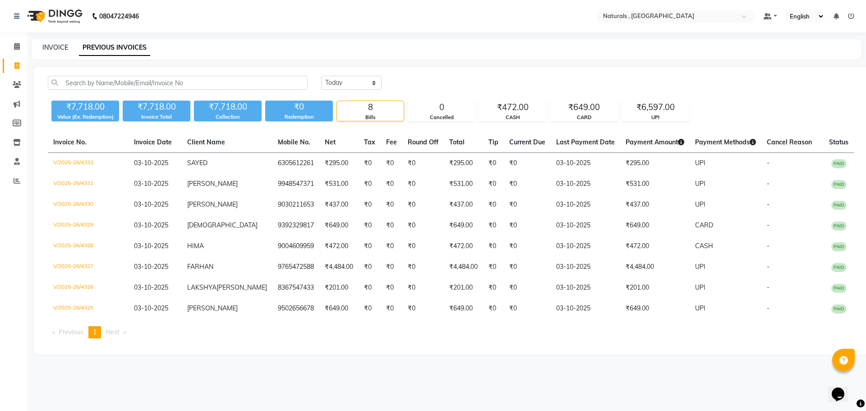
click at [59, 46] on link "INVOICE" at bounding box center [55, 47] width 26 height 8
select select "service"
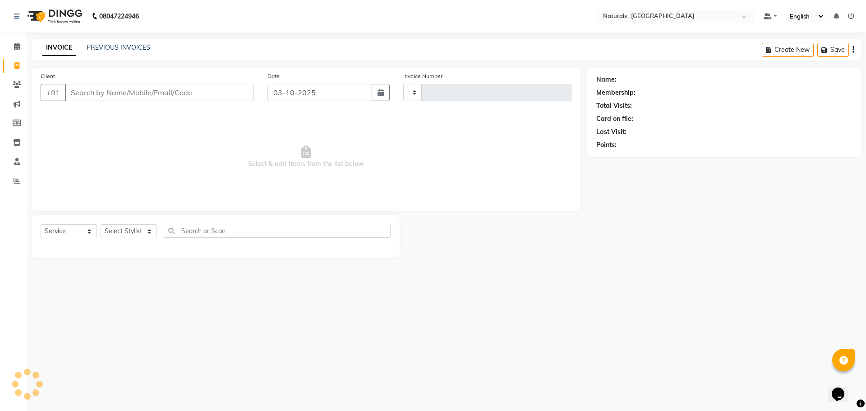
type input "4333"
select select "5818"
